Goal: Navigation & Orientation: Find specific page/section

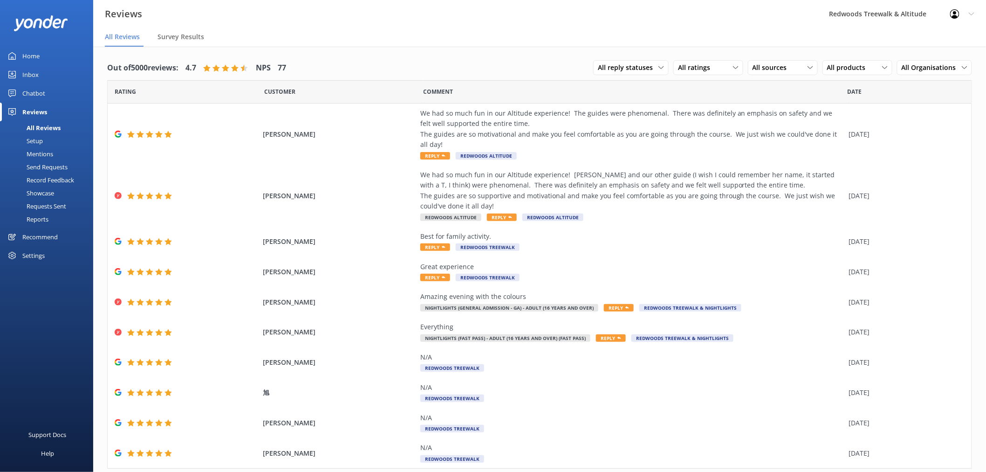
click at [53, 75] on link "Inbox" at bounding box center [46, 74] width 93 height 19
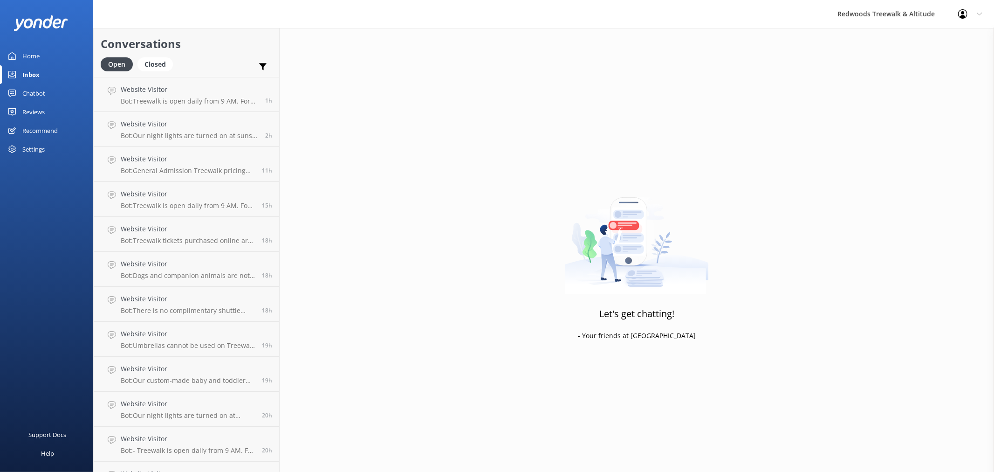
click at [49, 59] on link "Home" at bounding box center [46, 56] width 93 height 19
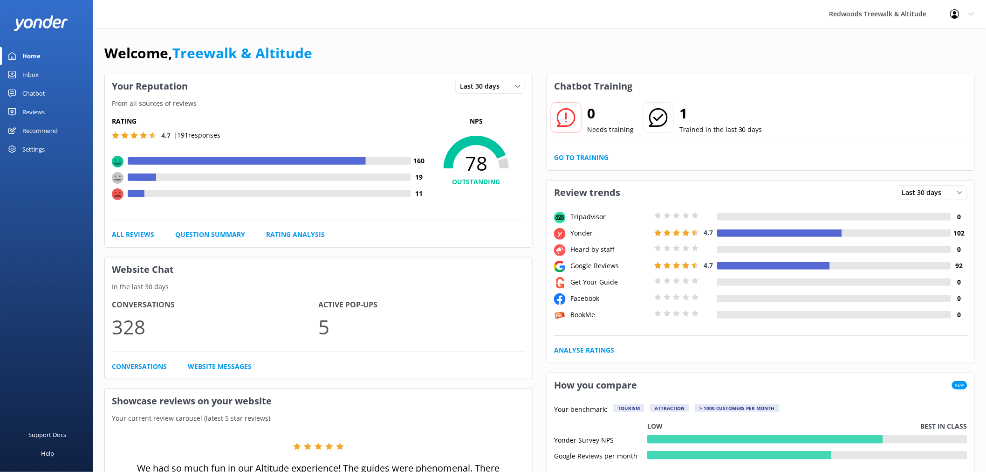
click at [48, 110] on link "Reviews" at bounding box center [46, 112] width 93 height 19
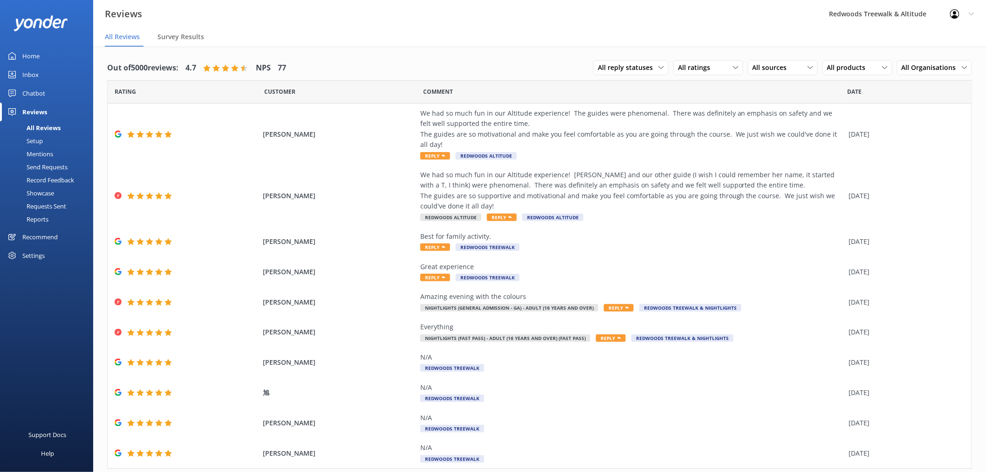
click at [43, 71] on link "Inbox" at bounding box center [46, 74] width 93 height 19
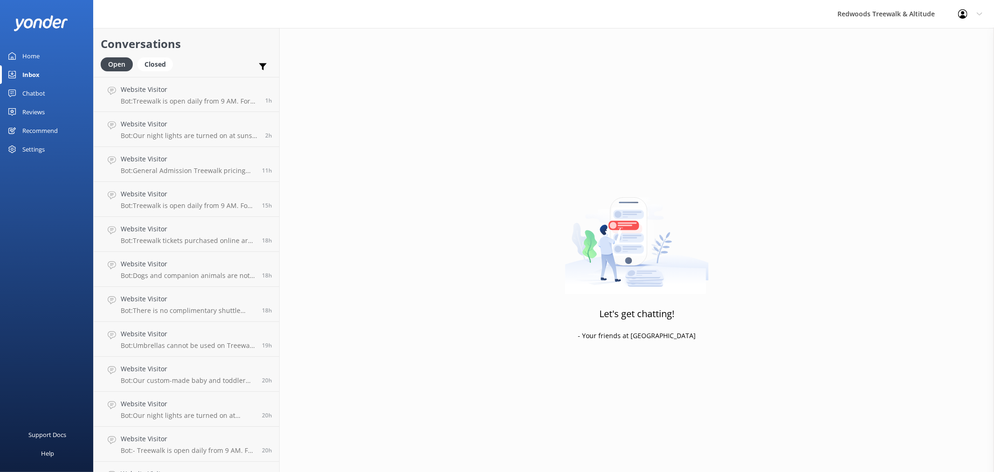
click at [43, 71] on link "Inbox" at bounding box center [46, 74] width 93 height 19
click at [42, 47] on link "Home" at bounding box center [46, 56] width 93 height 19
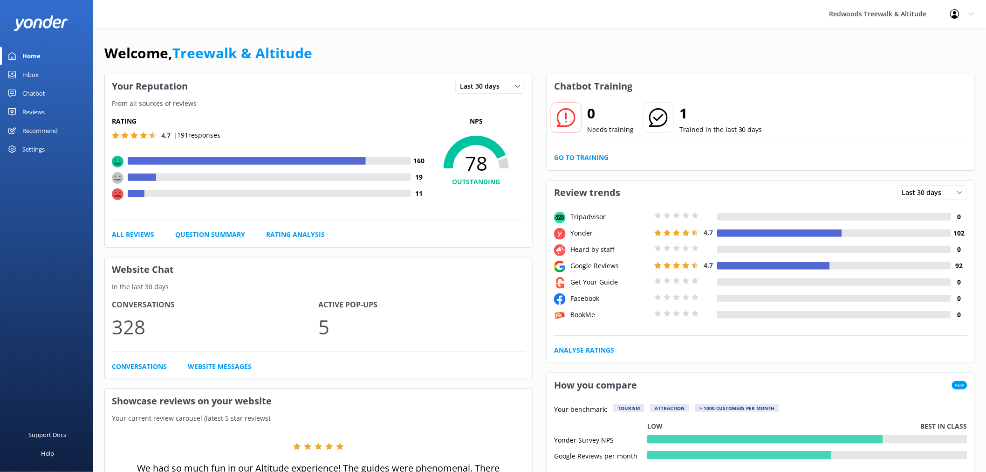
click at [47, 120] on link "Reviews" at bounding box center [46, 112] width 93 height 19
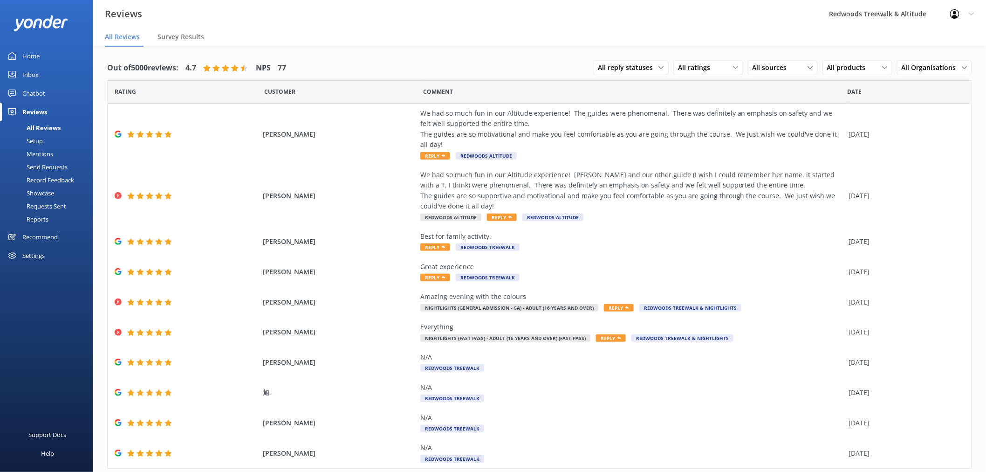
click at [53, 49] on link "Home" at bounding box center [46, 56] width 93 height 19
